Goal: Transaction & Acquisition: Purchase product/service

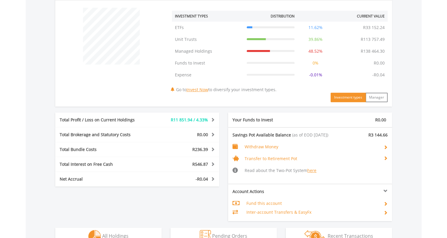
scroll to position [296, 0]
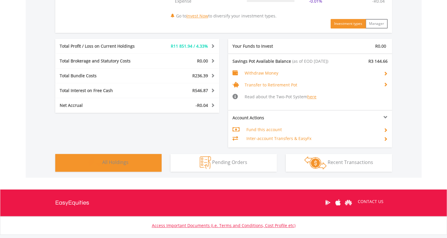
click at [114, 161] on span "All Holdings" at bounding box center [115, 162] width 26 height 7
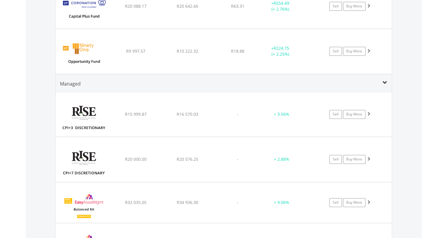
scroll to position [780, 0]
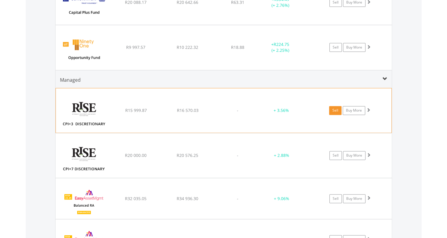
click at [335, 109] on link "Sell" at bounding box center [335, 110] width 12 height 9
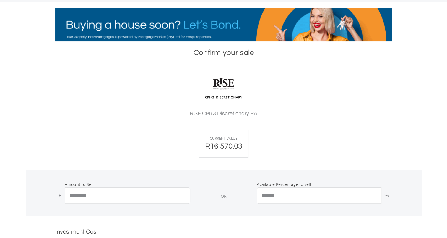
scroll to position [89, 0]
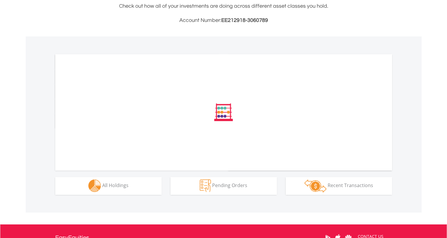
scroll to position [148, 0]
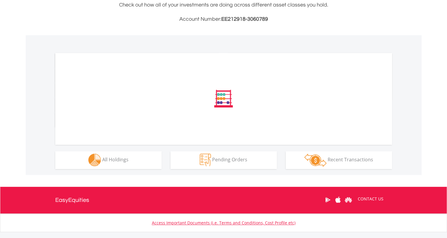
click at [0, 0] on div "﻿ Distribution Current Value Show All Go to Invest Now to diversify your invest…" at bounding box center [0, 0] width 0 height 0
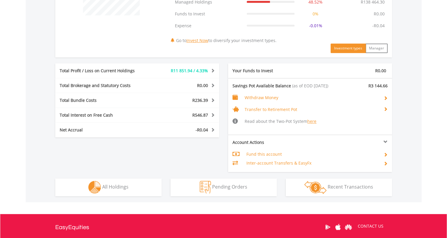
scroll to position [332, 0]
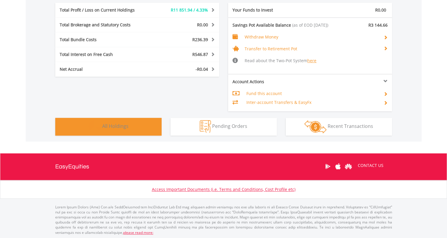
click at [115, 125] on span "All Holdings" at bounding box center [115, 126] width 26 height 7
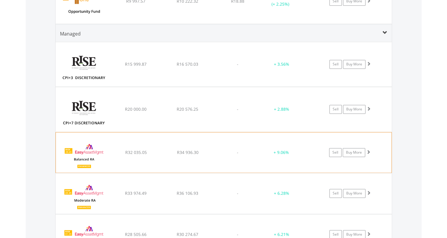
scroll to position [856, 0]
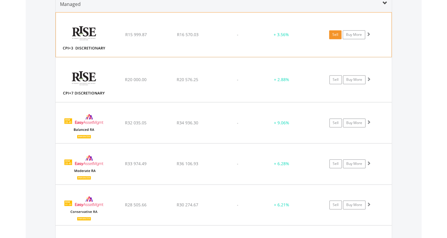
click at [335, 32] on link "Sell" at bounding box center [335, 34] width 12 height 9
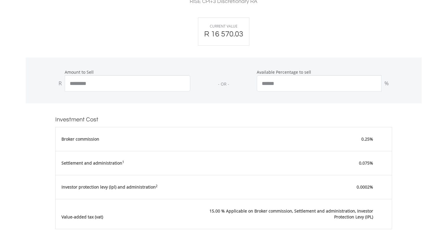
scroll to position [371, 0]
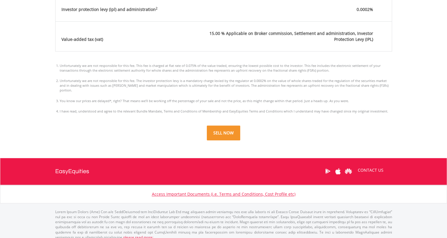
click at [225, 127] on button "SELL NOW" at bounding box center [223, 132] width 33 height 15
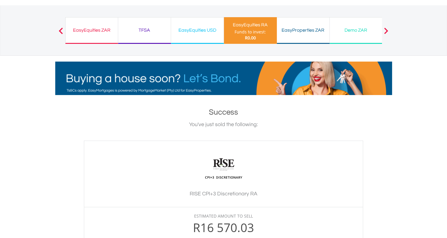
scroll to position [118, 0]
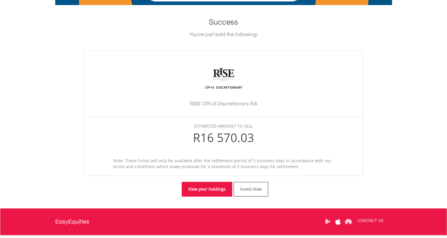
click at [203, 190] on link "View your holdings" at bounding box center [207, 189] width 51 height 15
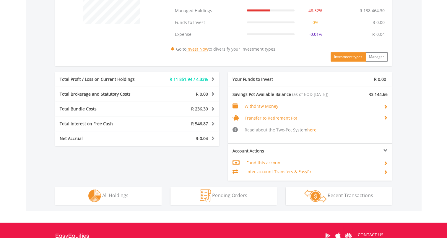
scroll to position [325, 0]
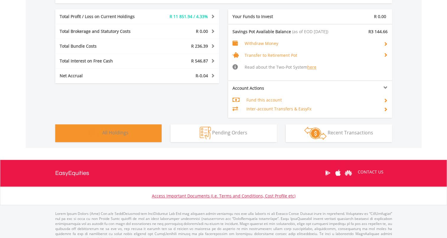
click at [115, 133] on span "All Holdings" at bounding box center [115, 132] width 26 height 7
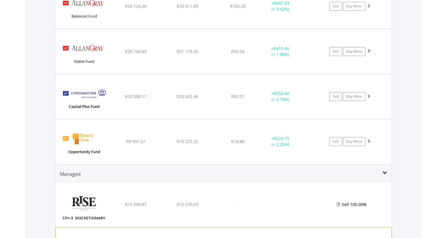
scroll to position [780, 0]
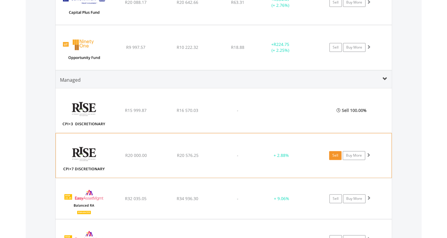
click at [335, 153] on link "Sell" at bounding box center [335, 155] width 12 height 9
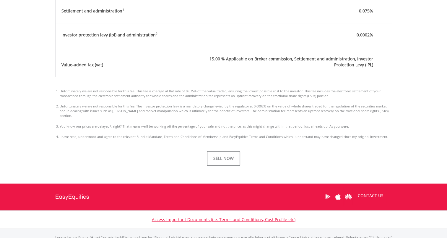
scroll to position [371, 0]
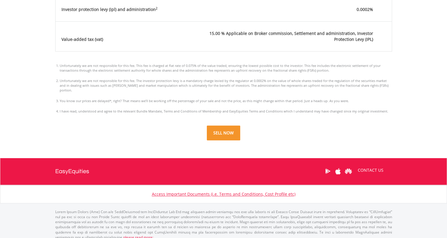
click at [220, 129] on button "SELL NOW" at bounding box center [223, 132] width 33 height 15
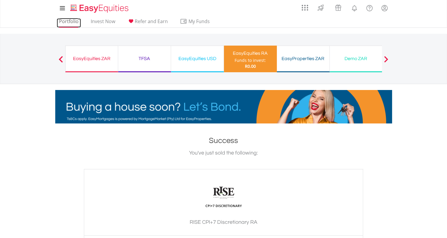
click at [70, 21] on link "Portfolio" at bounding box center [69, 22] width 24 height 9
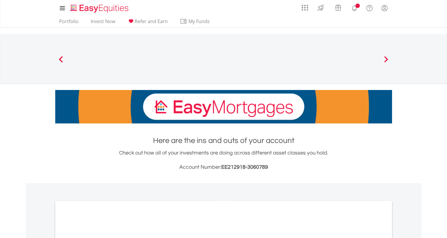
scroll to position [132, 0]
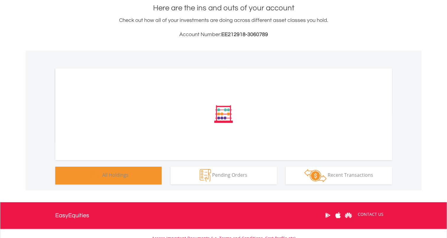
click at [117, 175] on span "All Holdings" at bounding box center [115, 175] width 26 height 7
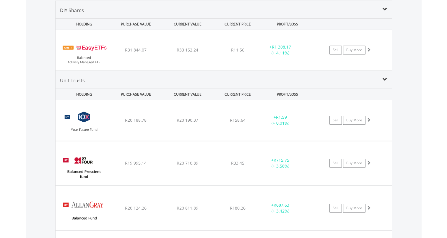
scroll to position [484, 0]
